Goal: Task Accomplishment & Management: Manage account settings

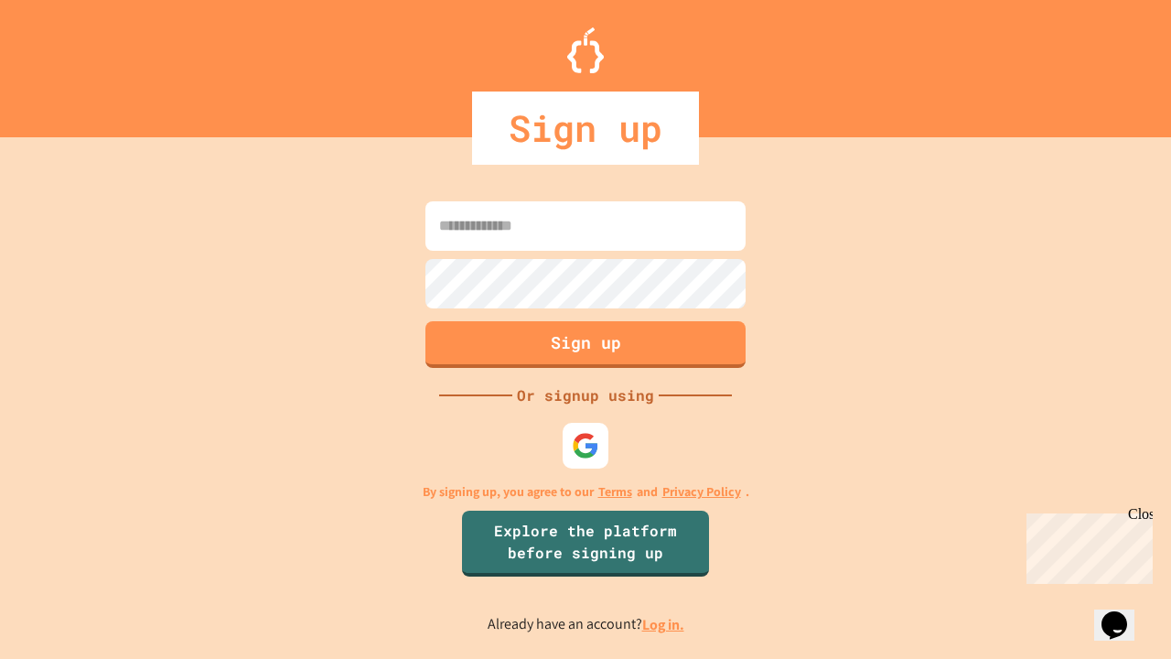
click at [664, 624] on link "Log in." at bounding box center [663, 624] width 42 height 19
